Goal: Download file/media

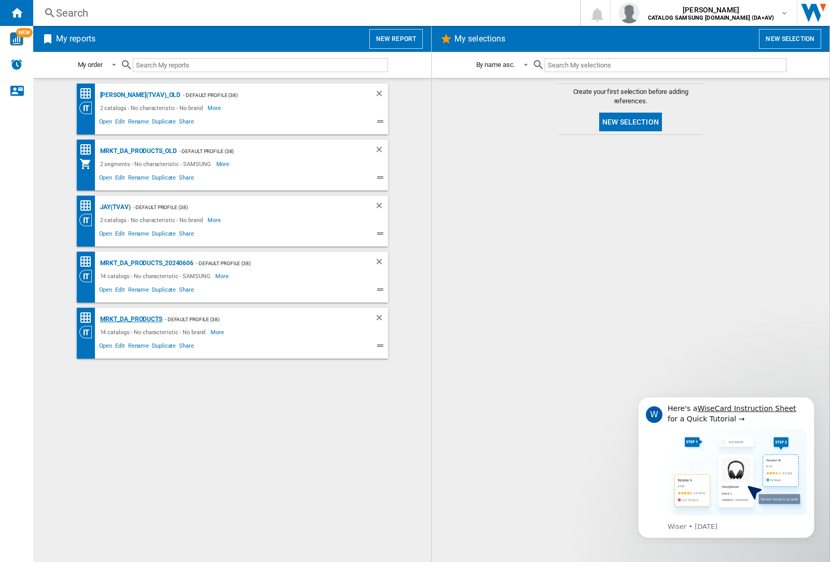
click at [131, 319] on div "MRKT_DA_PRODUCTS" at bounding box center [129, 319] width 65 height 13
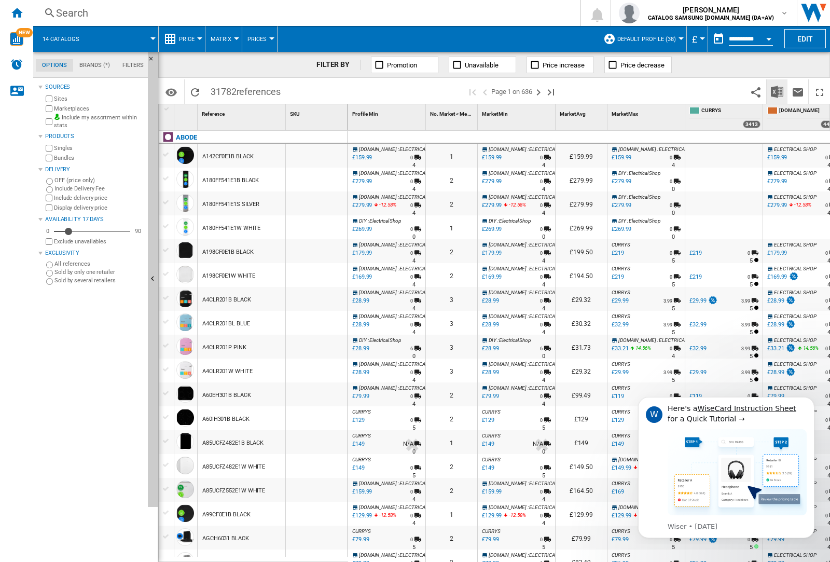
click at [776, 91] on img "Download in Excel" at bounding box center [777, 92] width 12 height 12
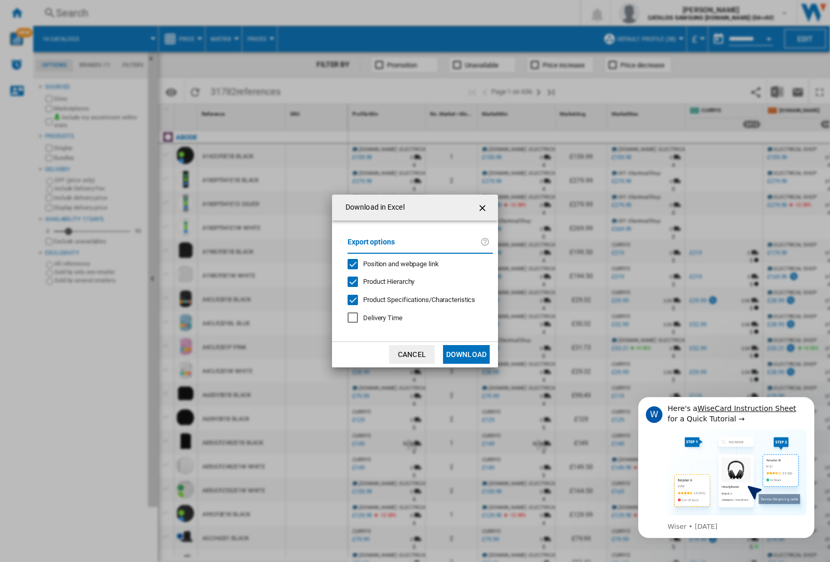
click at [394, 263] on span "Position and webpage link" at bounding box center [401, 264] width 76 height 8
click at [466, 354] on button "Download" at bounding box center [466, 354] width 47 height 19
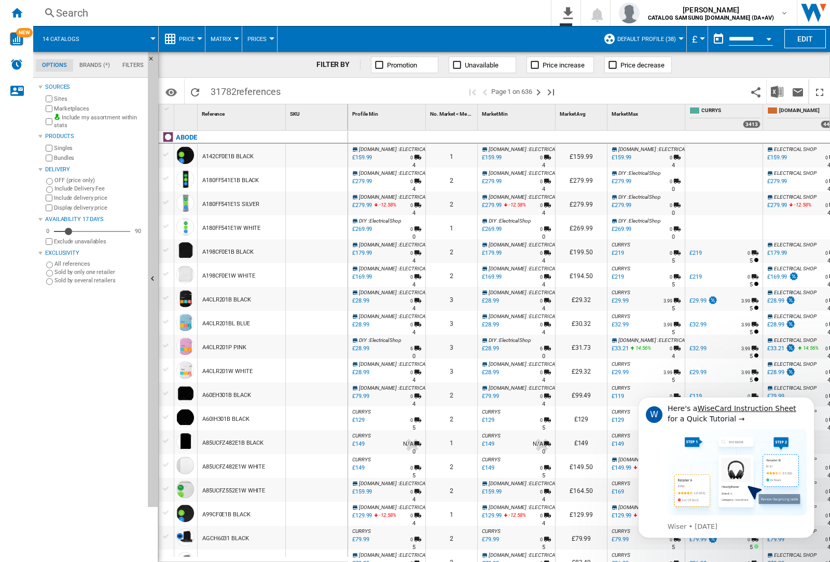
click at [323, 177] on div at bounding box center [317, 179] width 62 height 24
